Goal: Check status: Check status

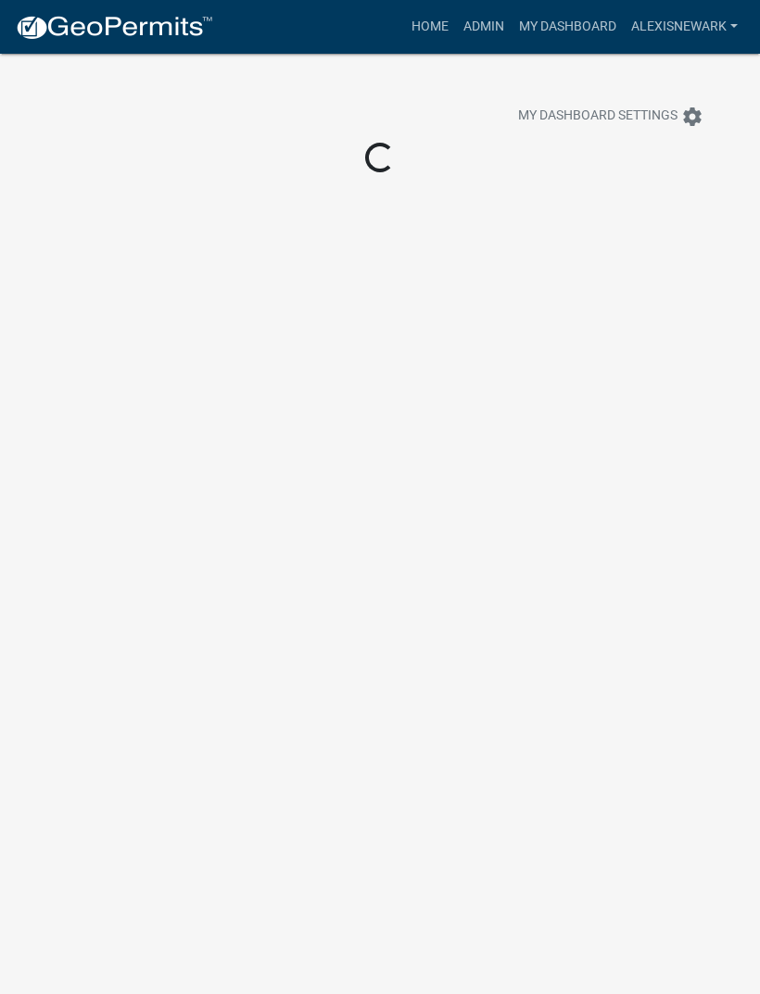
scroll to position [54, 0]
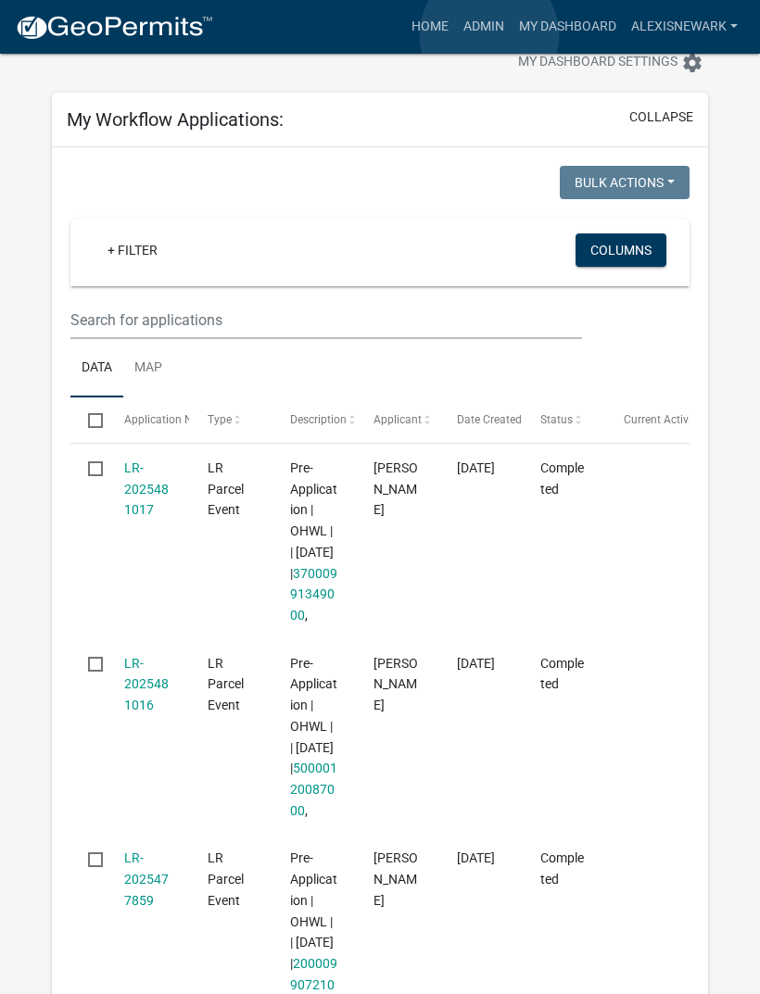
click at [490, 35] on link "Admin" at bounding box center [484, 26] width 56 height 35
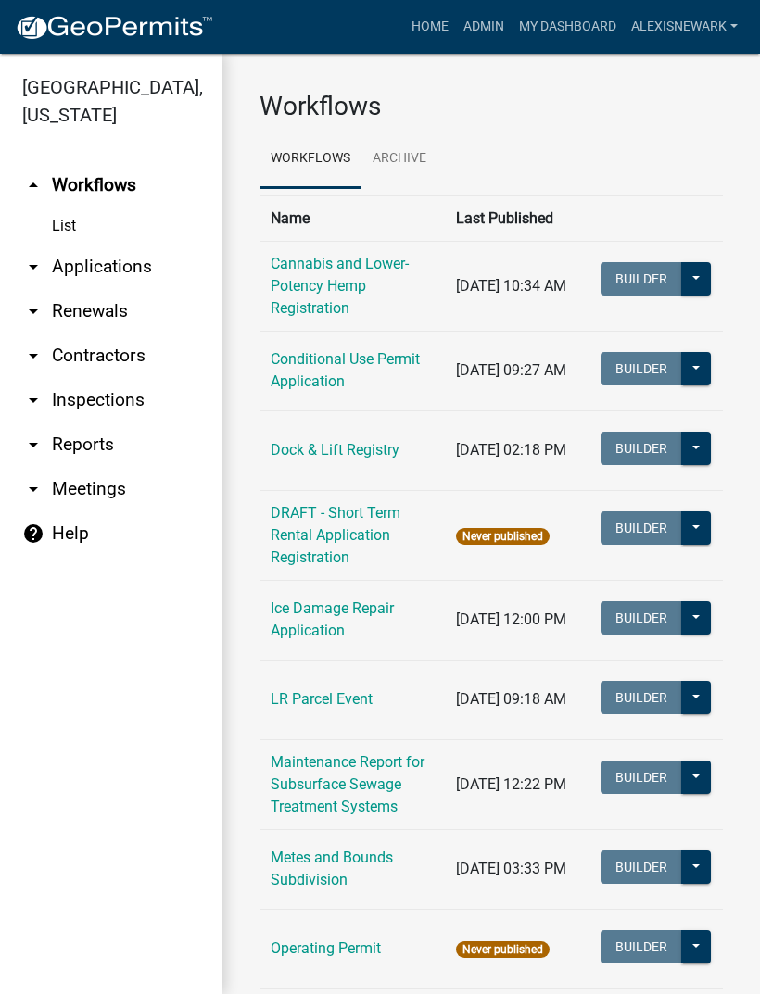
click at [151, 261] on link "arrow_drop_down Applications" at bounding box center [111, 267] width 222 height 44
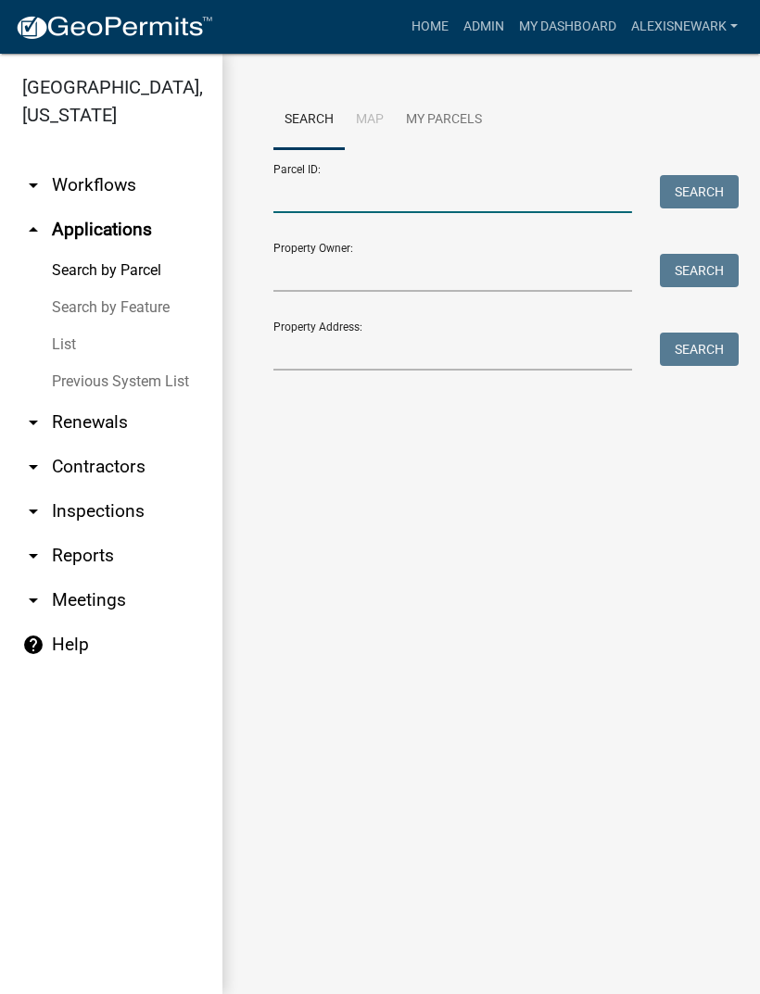
click at [412, 197] on input "Parcel ID:" at bounding box center [452, 194] width 359 height 38
click at [409, 195] on input "Parcel ID:" at bounding box center [452, 194] width 359 height 38
paste input "37000990277000"
type input "37000990277000"
click at [702, 177] on button "Search" at bounding box center [699, 191] width 79 height 33
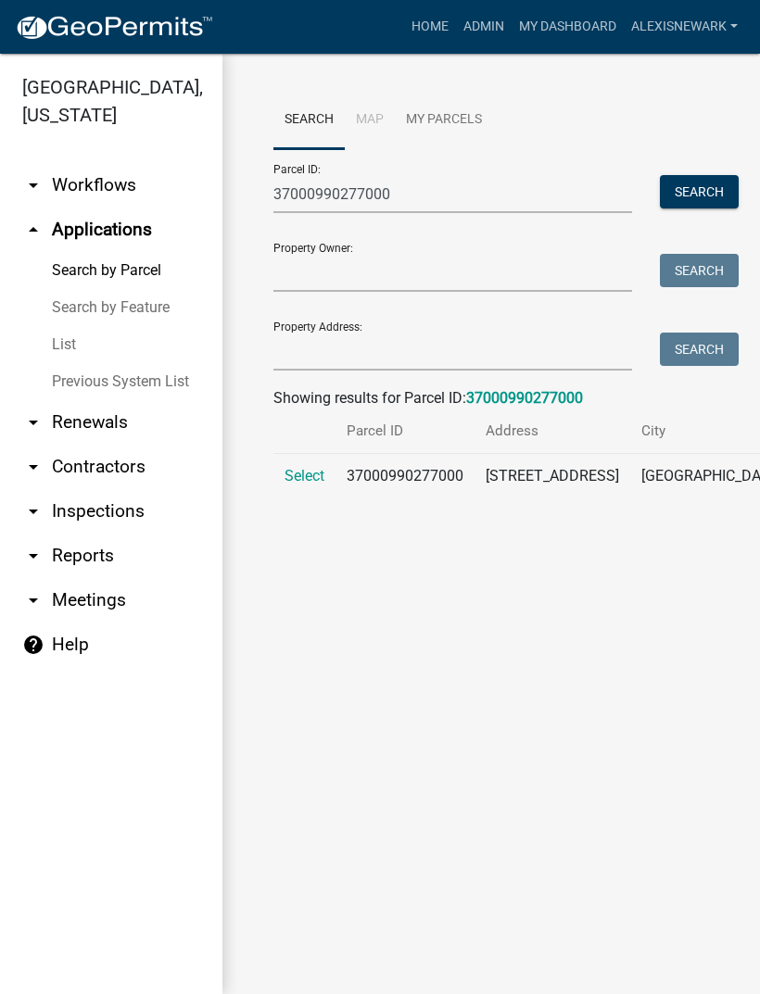
click at [307, 485] on span "Select" at bounding box center [304, 476] width 40 height 18
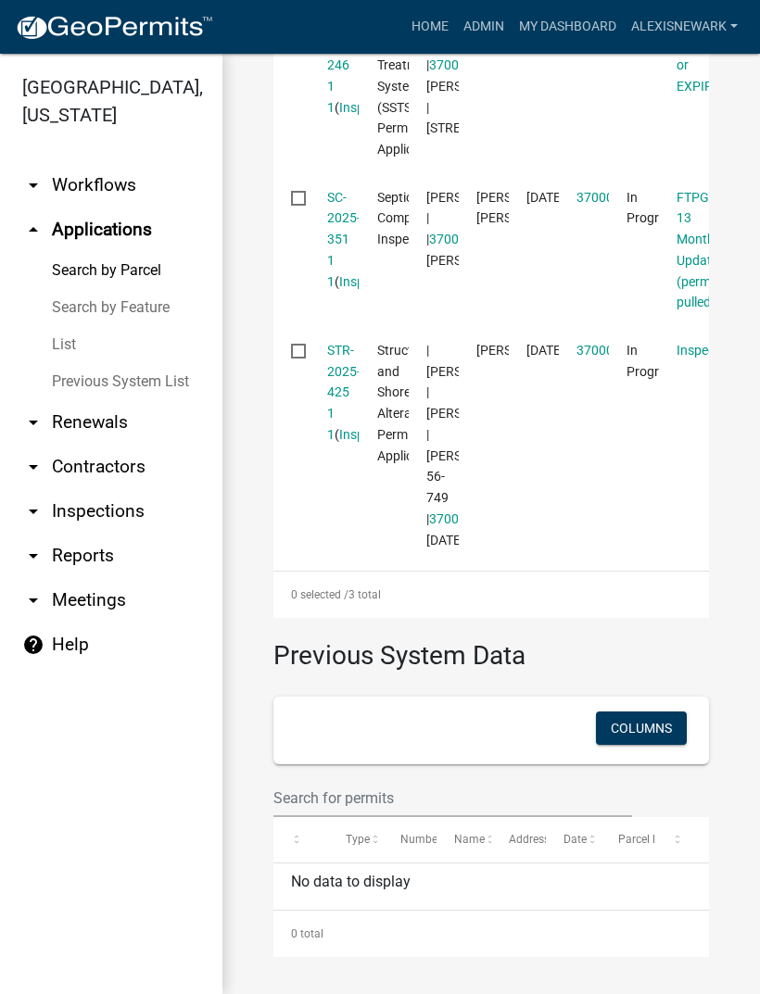
scroll to position [771, 0]
click at [357, 442] on link "STR-2025-425 1 1" at bounding box center [343, 392] width 33 height 99
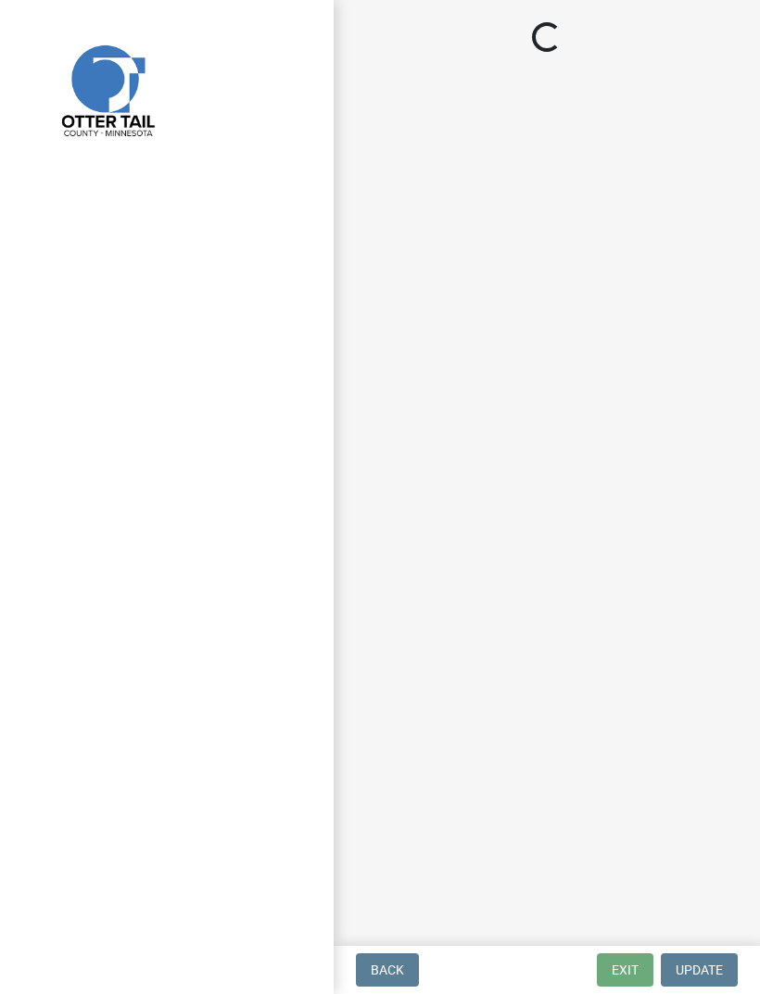
select select "710d5f49-2663-4e73-9718-d0c4e189f5ed"
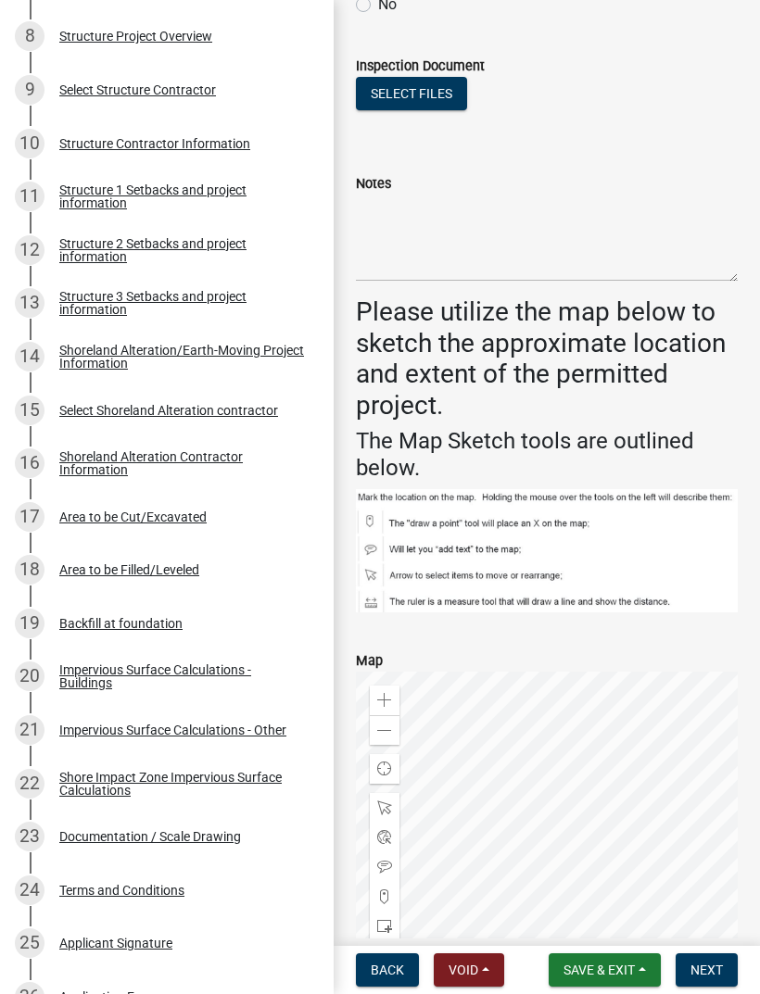
scroll to position [726, 0]
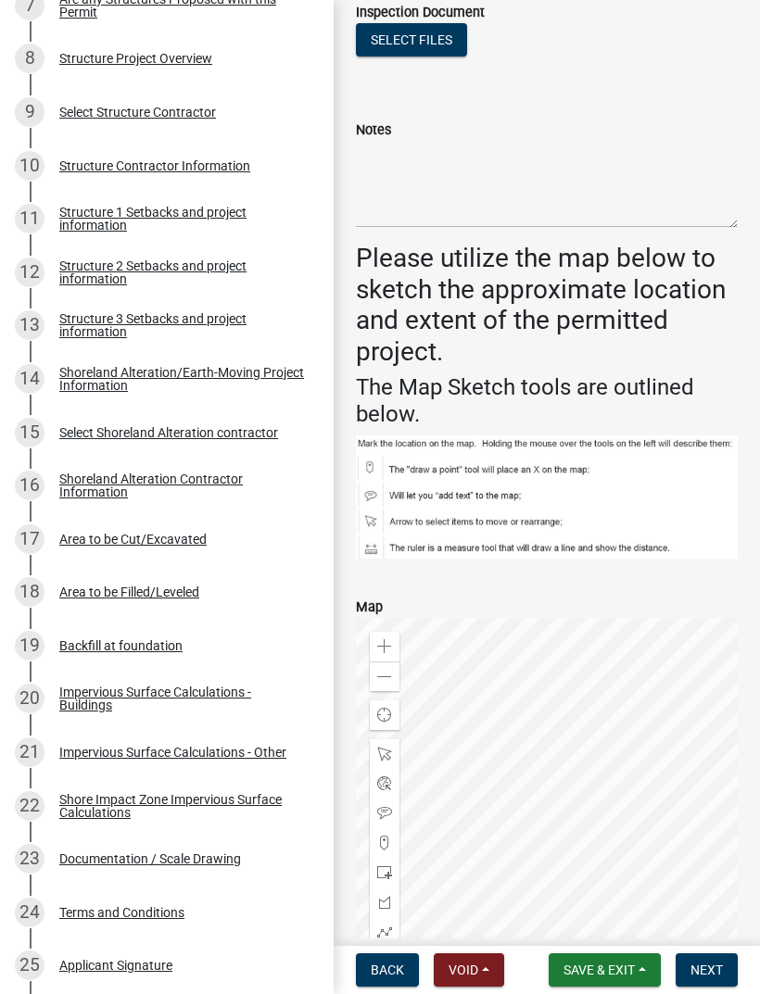
click at [175, 231] on div "11 Structure 1 Setbacks and project information" at bounding box center [159, 219] width 289 height 30
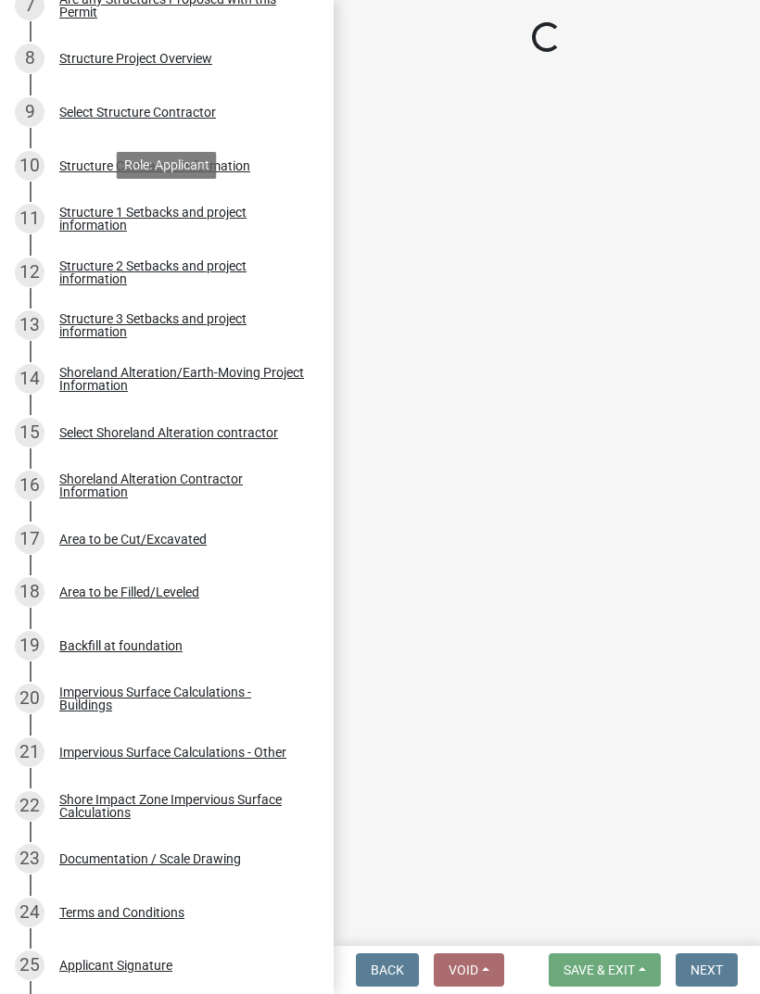
scroll to position [799, 0]
select select "c185e313-3403-4239-bd61-bb563c58a77a"
